Goal: Information Seeking & Learning: Understand process/instructions

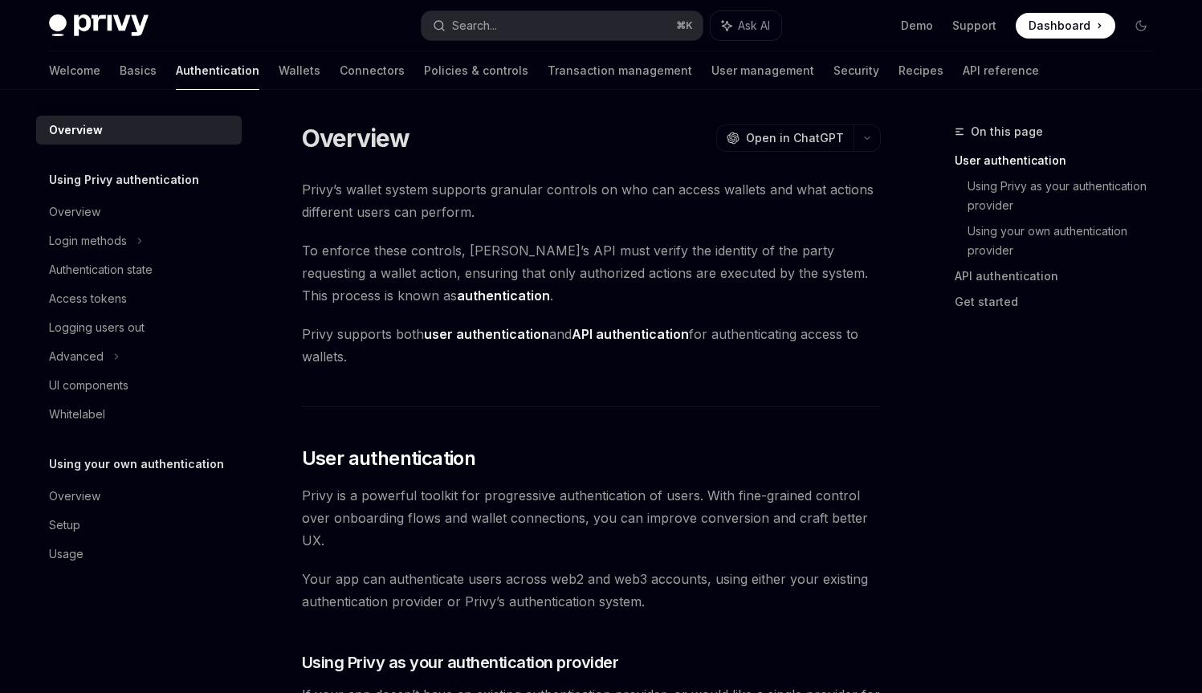
click at [577, 256] on span "To enforce these controls, [PERSON_NAME]’s API must verify the identity of the …" at bounding box center [591, 272] width 579 height 67
drag, startPoint x: 577, startPoint y: 256, endPoint x: 552, endPoint y: 261, distance: 25.4
click at [552, 261] on span "To enforce these controls, [PERSON_NAME]’s API must verify the identity of the …" at bounding box center [591, 272] width 579 height 67
click at [551, 261] on span "To enforce these controls, [PERSON_NAME]’s API must verify the identity of the …" at bounding box center [591, 272] width 579 height 67
drag, startPoint x: 551, startPoint y: 261, endPoint x: 649, endPoint y: 258, distance: 98.0
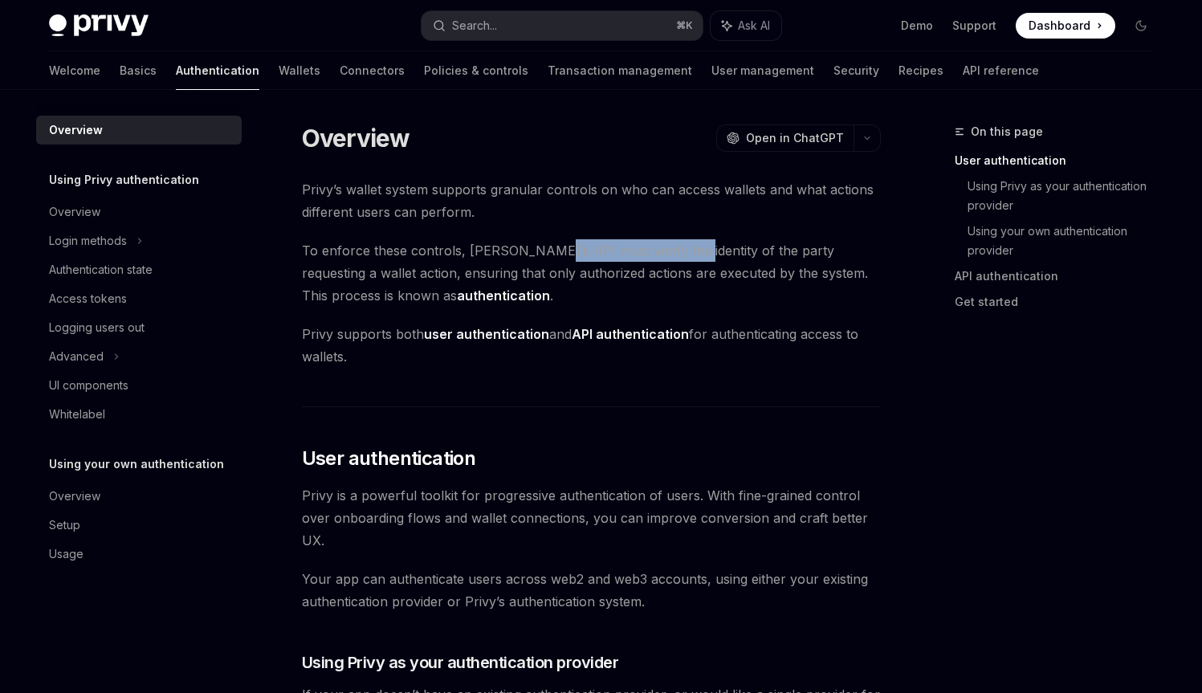
click at [649, 258] on span "To enforce these controls, [PERSON_NAME]’s API must verify the identity of the …" at bounding box center [591, 272] width 579 height 67
click at [649, 259] on span "To enforce these controls, [PERSON_NAME]’s API must verify the identity of the …" at bounding box center [591, 272] width 579 height 67
click at [650, 259] on span "To enforce these controls, [PERSON_NAME]’s API must verify the identity of the …" at bounding box center [591, 272] width 579 height 67
click at [644, 275] on span "To enforce these controls, [PERSON_NAME]’s API must verify the identity of the …" at bounding box center [591, 272] width 579 height 67
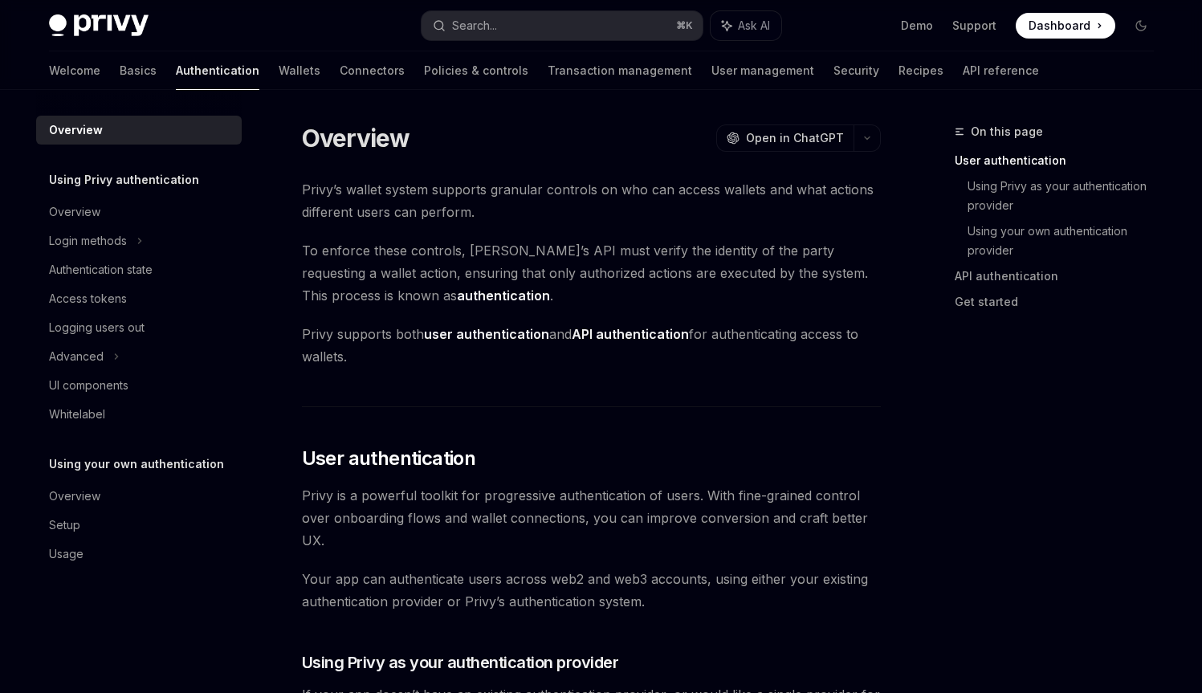
click at [477, 339] on strong "user authentication" at bounding box center [486, 334] width 125 height 16
click at [594, 331] on strong "API authentication" at bounding box center [630, 334] width 117 height 16
click at [599, 332] on strong "API authentication" at bounding box center [630, 334] width 117 height 16
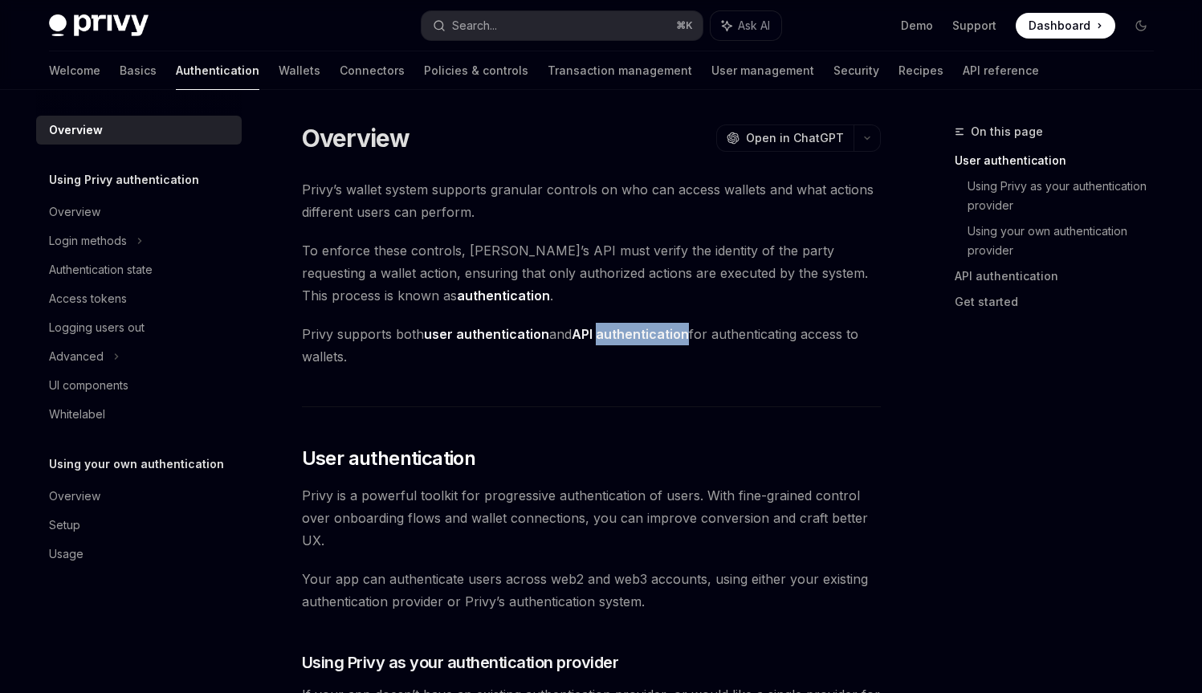
click at [599, 332] on strong "API authentication" at bounding box center [630, 334] width 117 height 16
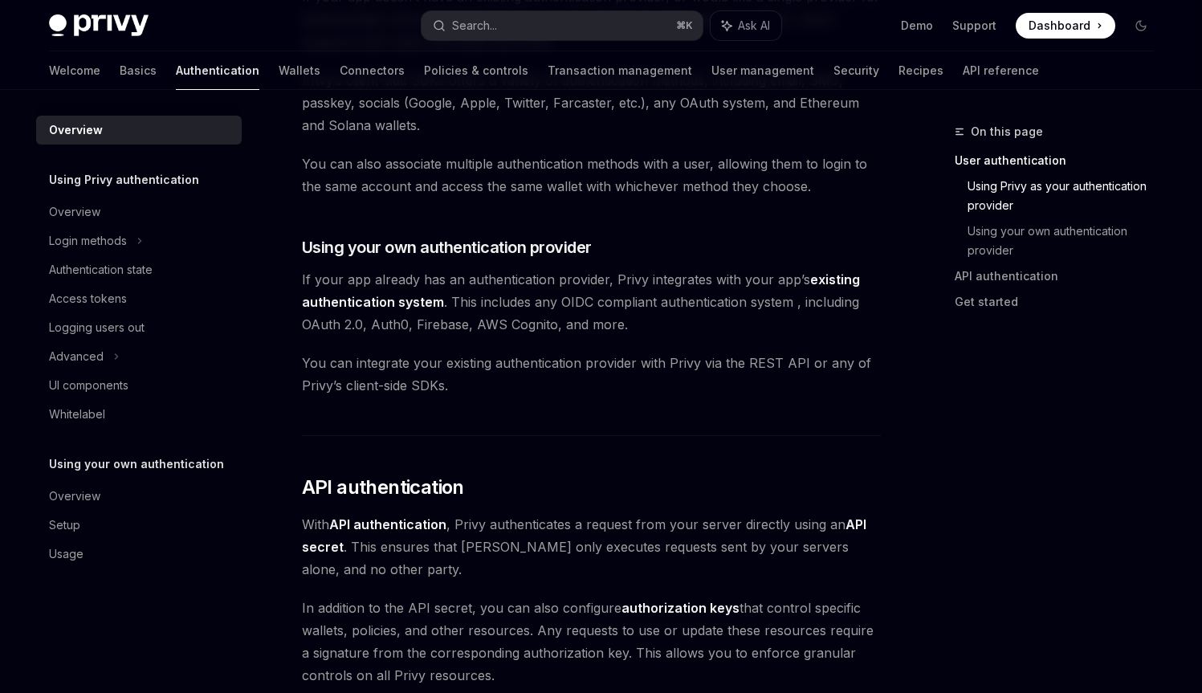
scroll to position [716, 0]
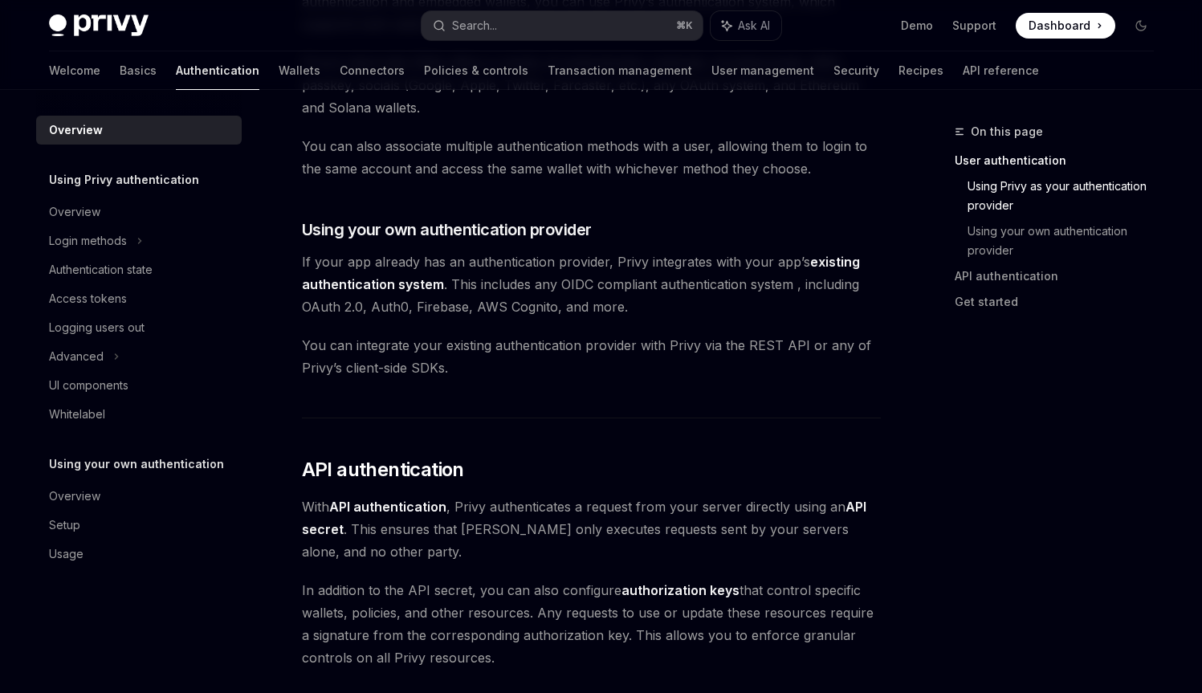
click at [486, 283] on span "If your app already has an authentication provider, Privy integrates with your …" at bounding box center [591, 284] width 579 height 67
click at [488, 286] on span "If your app already has an authentication provider, Privy integrates with your …" at bounding box center [591, 284] width 579 height 67
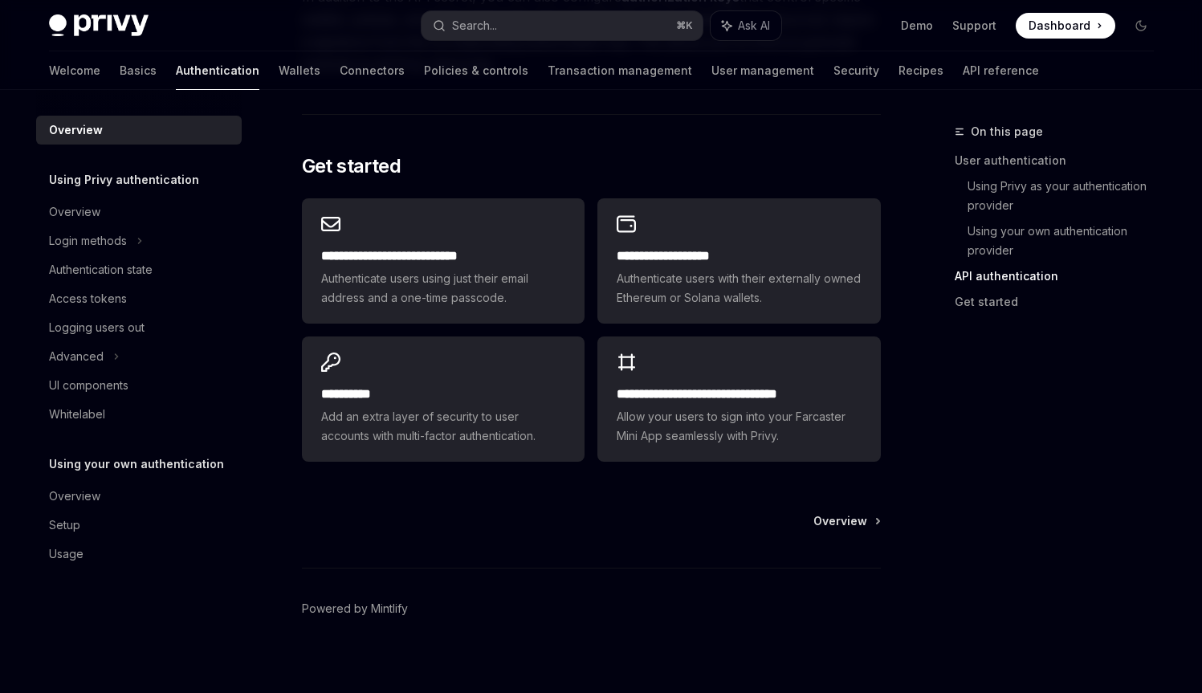
scroll to position [1323, 0]
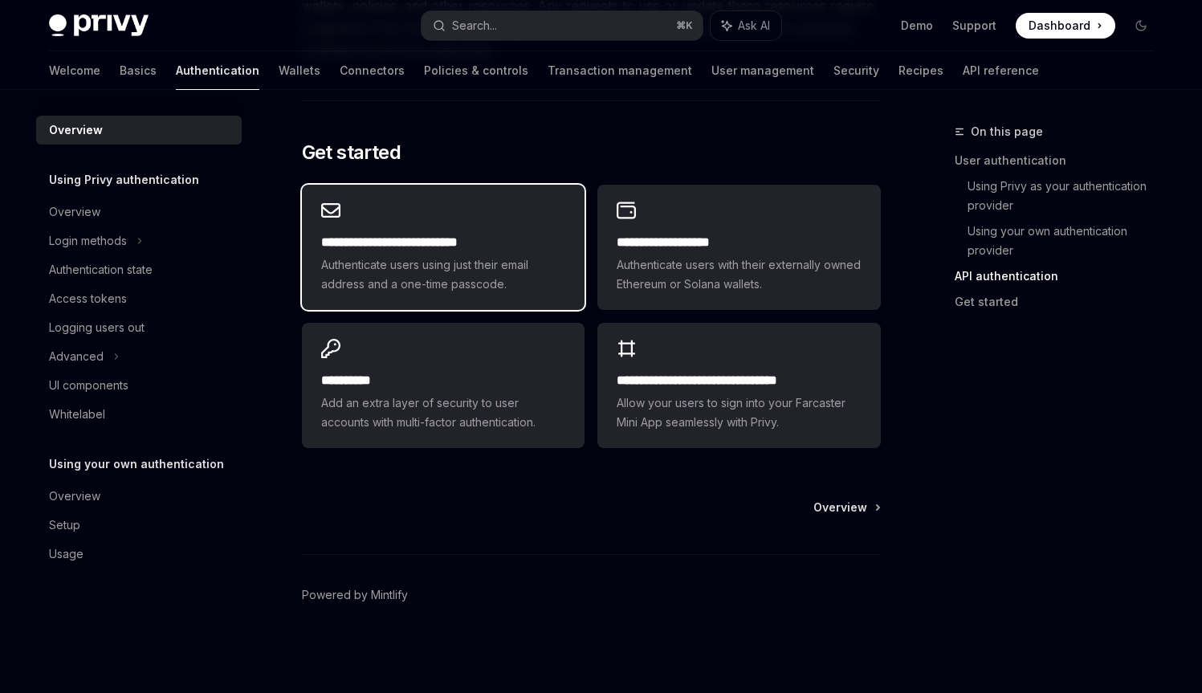
click at [561, 291] on span "Authenticate users using just their email address and a one-time passcode." at bounding box center [443, 274] width 244 height 39
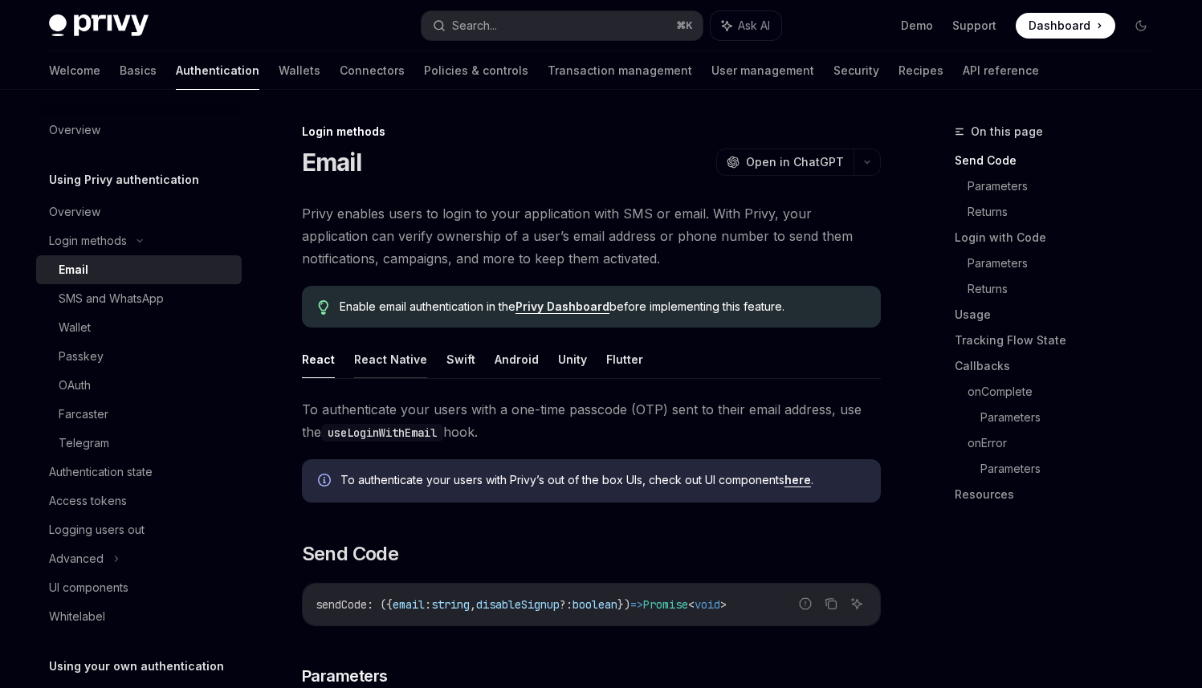
click at [414, 367] on button "React Native" at bounding box center [390, 360] width 73 height 38
type textarea "*"
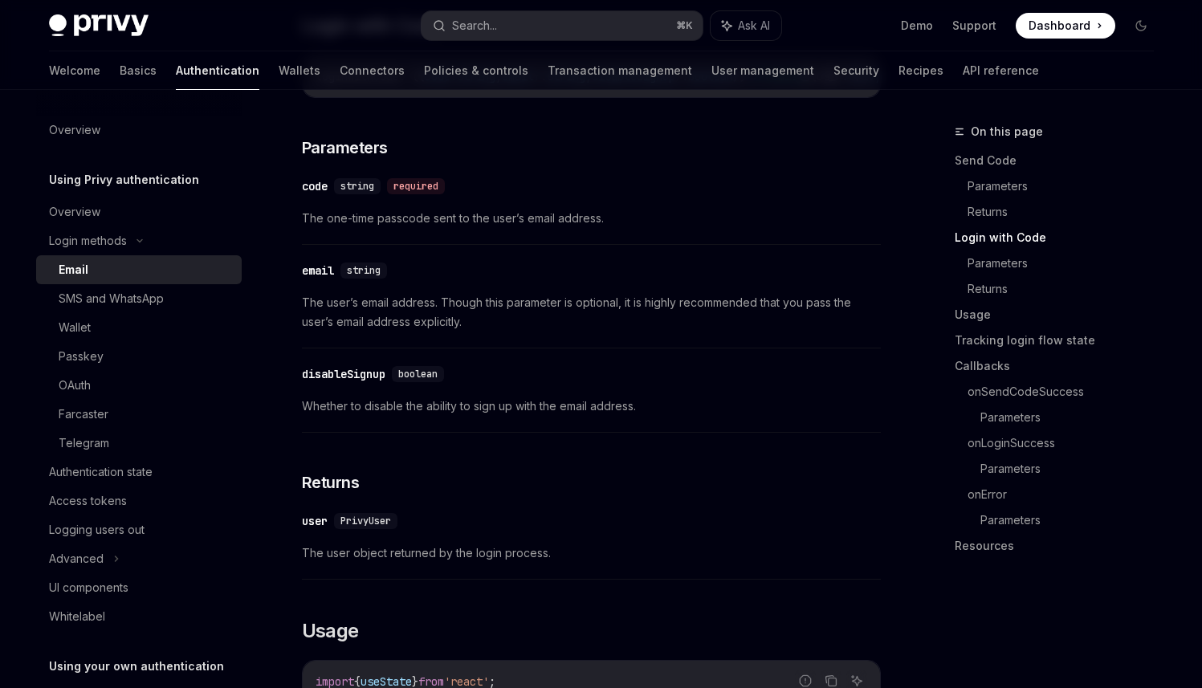
scroll to position [938, 0]
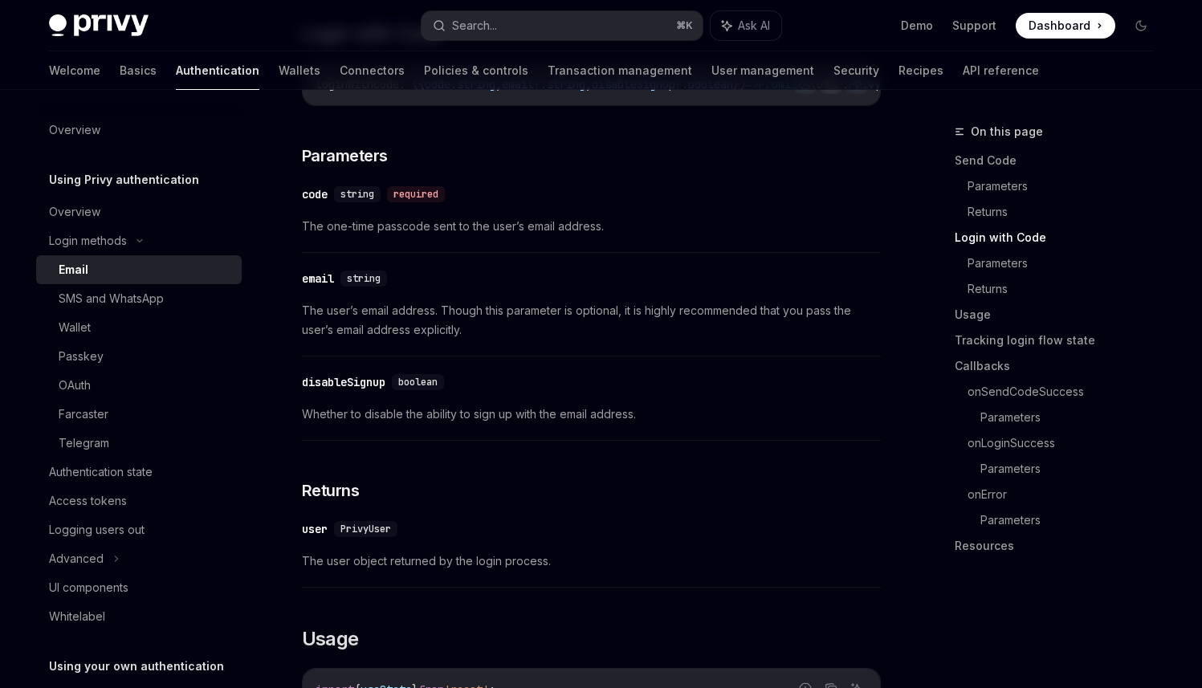
click at [490, 420] on span "Whether to disable the ability to sign up with the email address." at bounding box center [591, 414] width 579 height 19
click at [557, 321] on span "The user’s email address. Though this parameter is optional, it is highly recom…" at bounding box center [591, 320] width 579 height 39
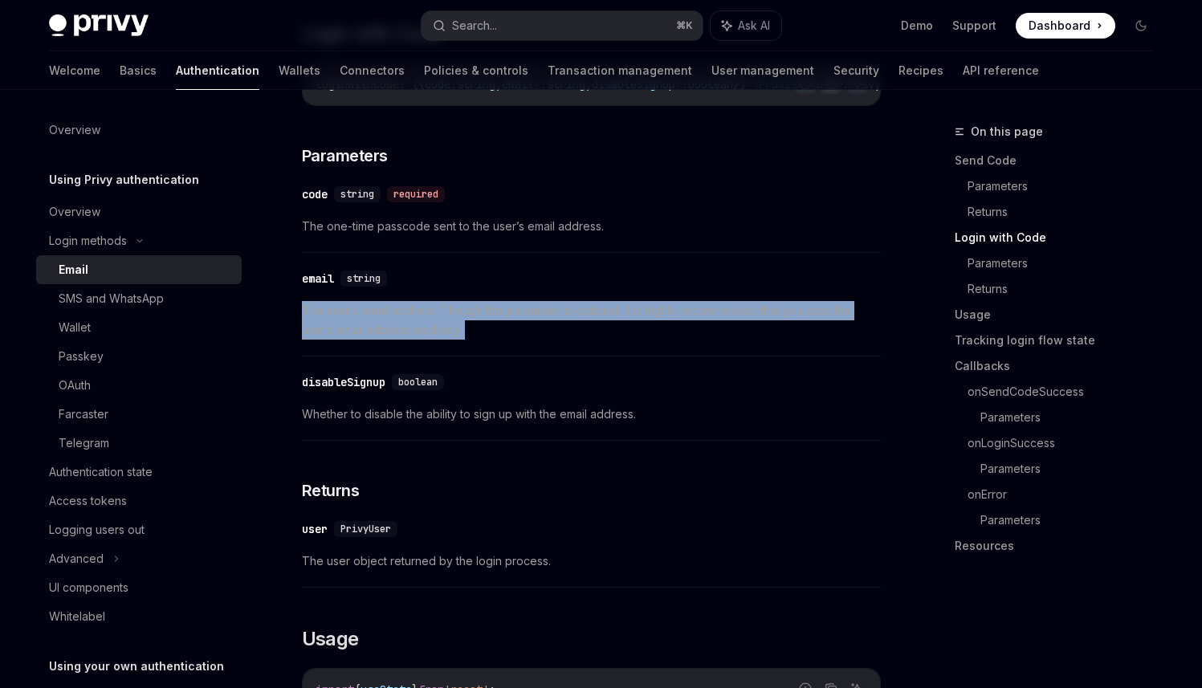
click at [557, 321] on span "The user’s email address. Though this parameter is optional, it is highly recom…" at bounding box center [591, 320] width 579 height 39
click at [546, 338] on span "The user’s email address. Though this parameter is optional, it is highly recom…" at bounding box center [591, 320] width 579 height 39
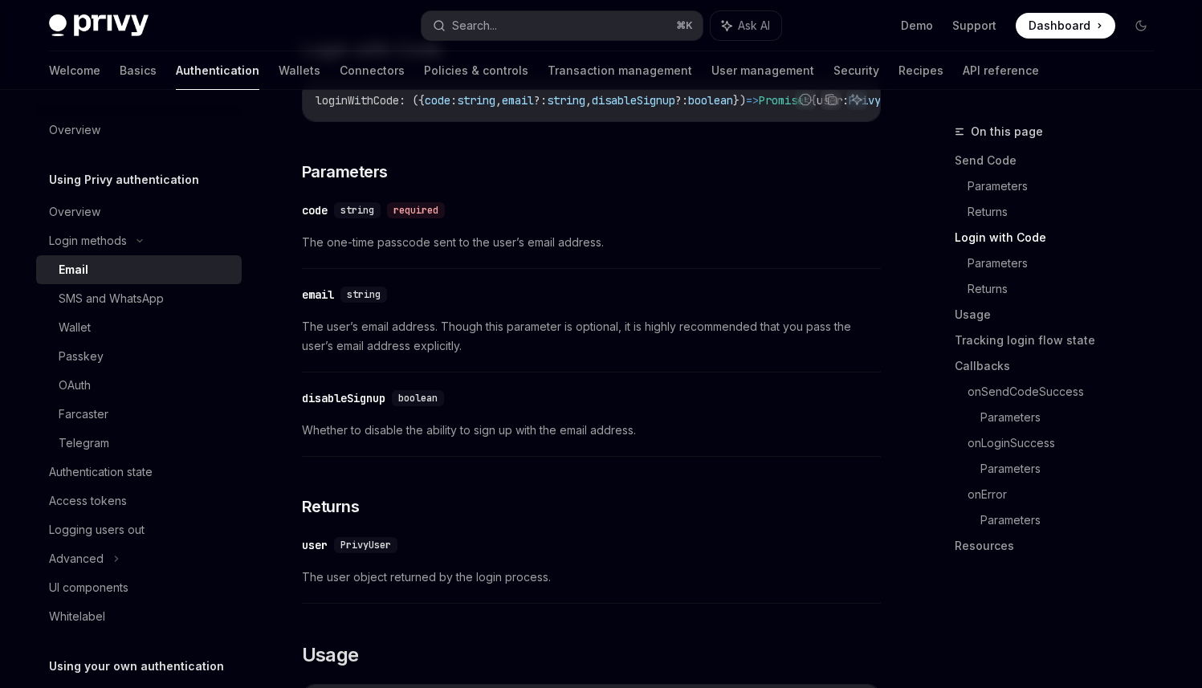
scroll to position [920, 0]
click at [546, 338] on span "The user’s email address. Though this parameter is optional, it is highly recom…" at bounding box center [591, 339] width 579 height 39
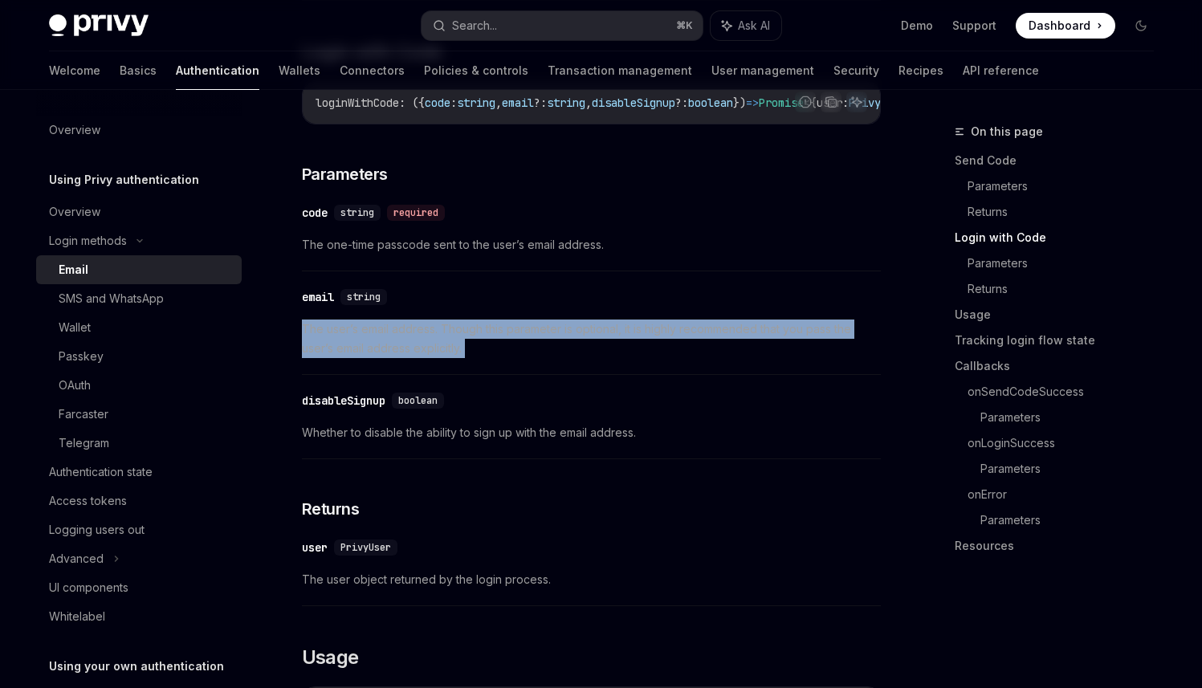
click at [532, 352] on span "The user’s email address. Though this parameter is optional, it is highly recom…" at bounding box center [591, 339] width 579 height 39
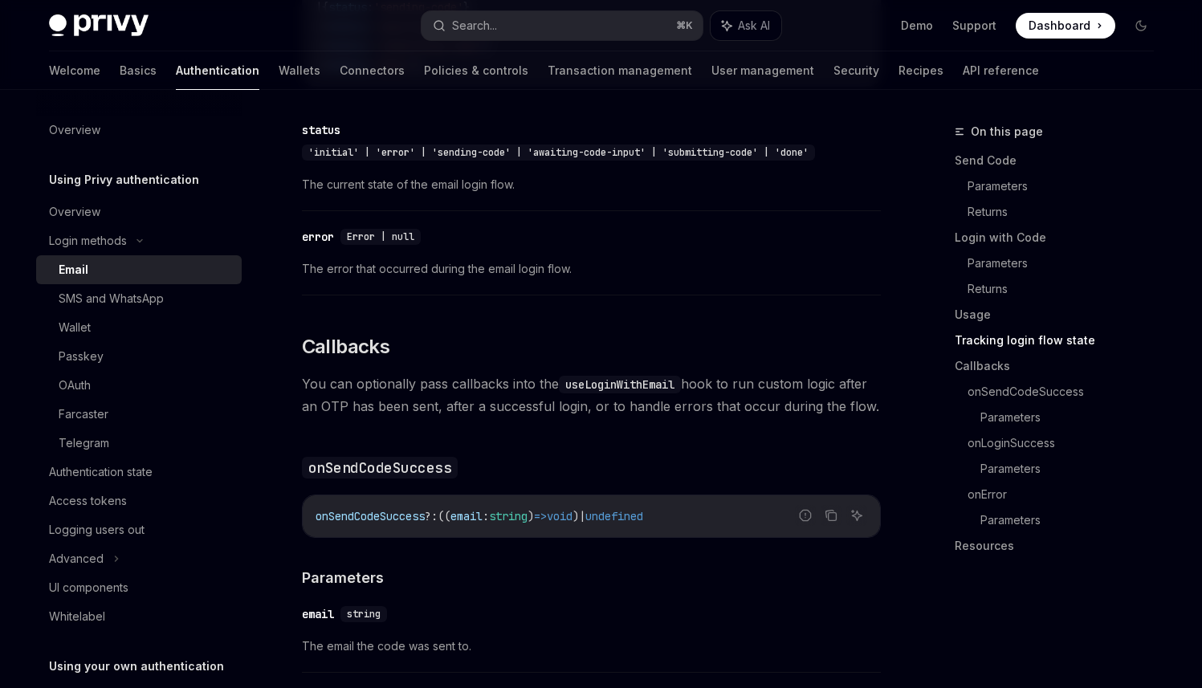
scroll to position [2176, 0]
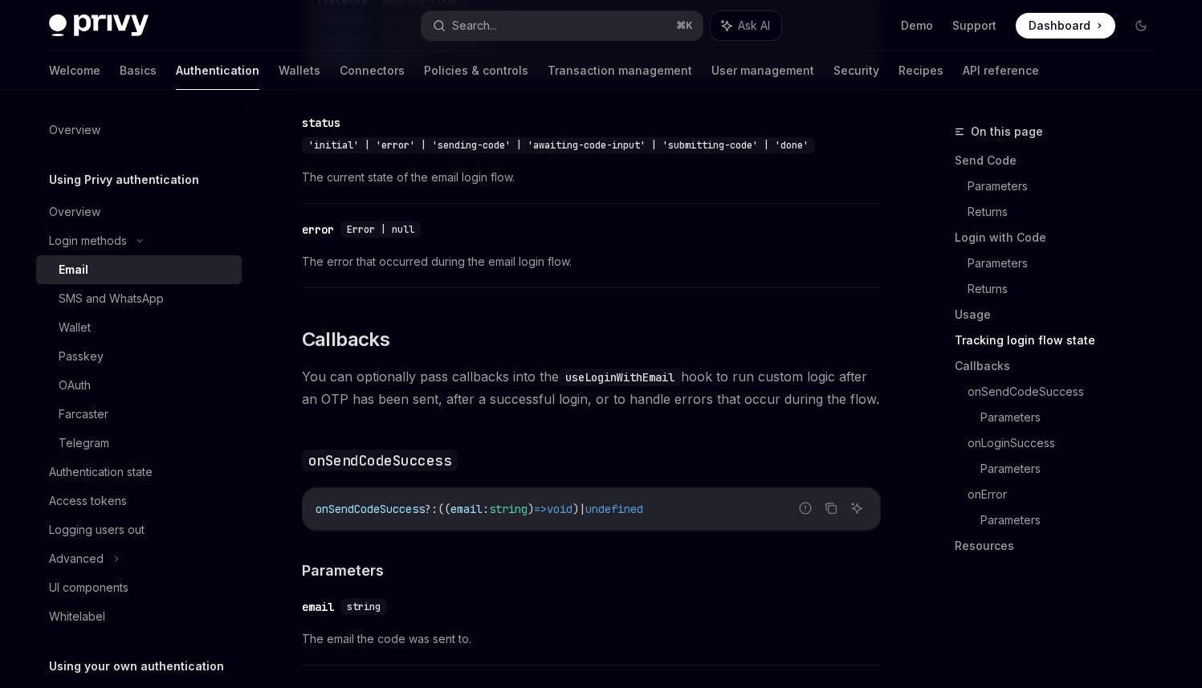
click at [520, 365] on span "You can optionally pass callbacks into the useLoginWithEmail hook to run custom…" at bounding box center [591, 387] width 579 height 45
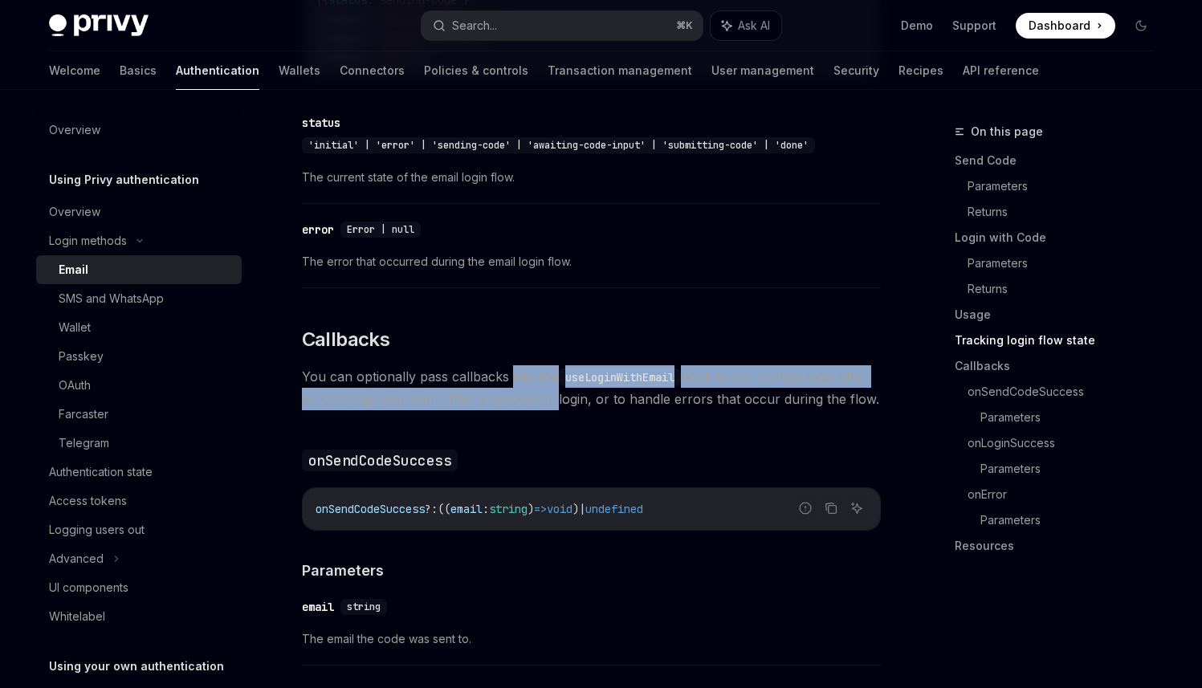
drag, startPoint x: 520, startPoint y: 365, endPoint x: 517, endPoint y: 377, distance: 13.2
click at [517, 377] on span "You can optionally pass callbacks into the useLoginWithEmail hook to run custom…" at bounding box center [591, 387] width 579 height 45
click at [513, 381] on span "You can optionally pass callbacks into the useLoginWithEmail hook to run custom…" at bounding box center [591, 387] width 579 height 45
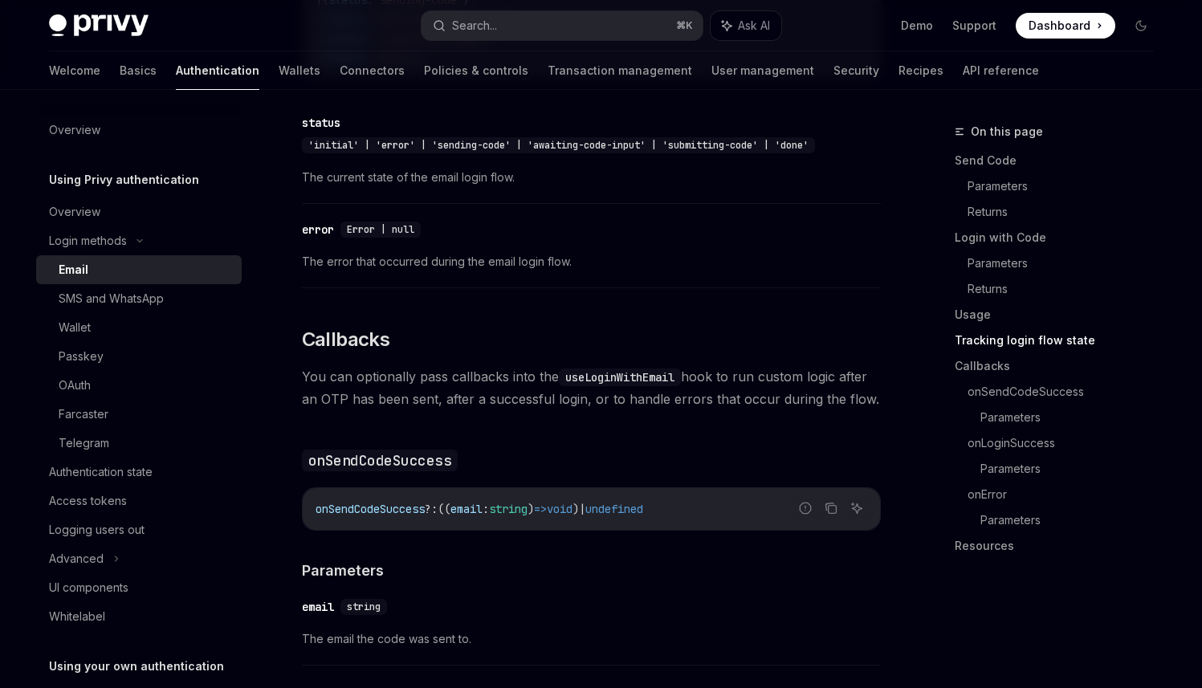
click at [513, 381] on span "You can optionally pass callbacks into the useLoginWithEmail hook to run custom…" at bounding box center [591, 387] width 579 height 45
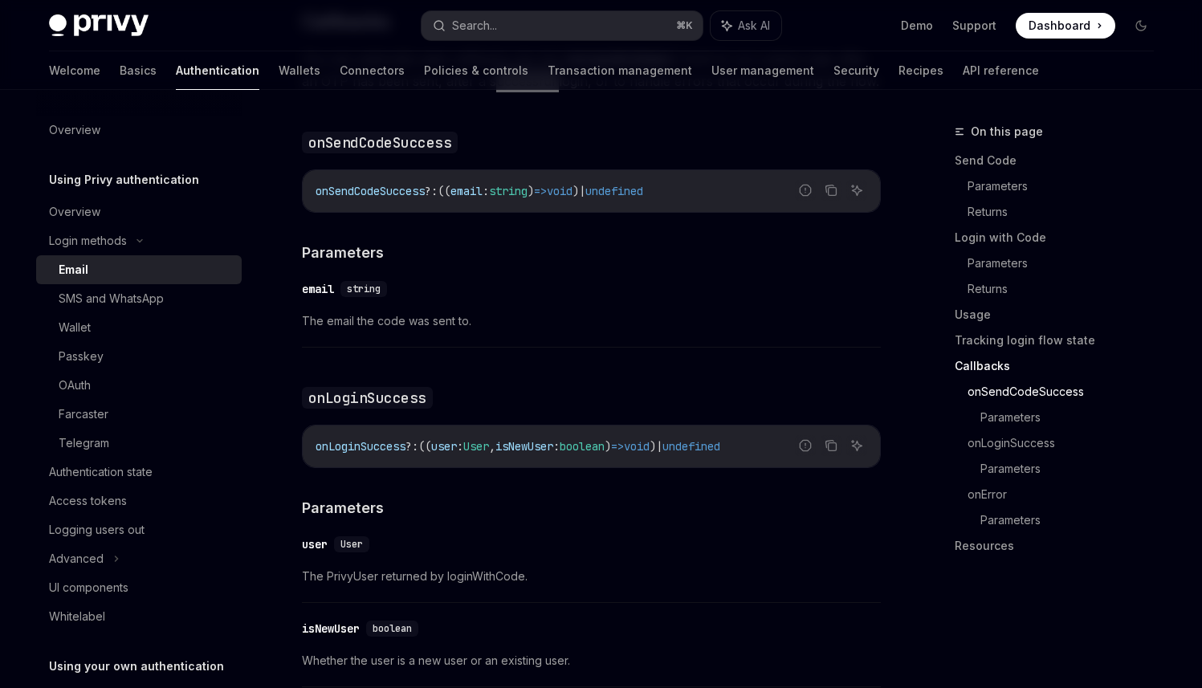
scroll to position [2492, 0]
